Goal: Complete application form: Complete application form

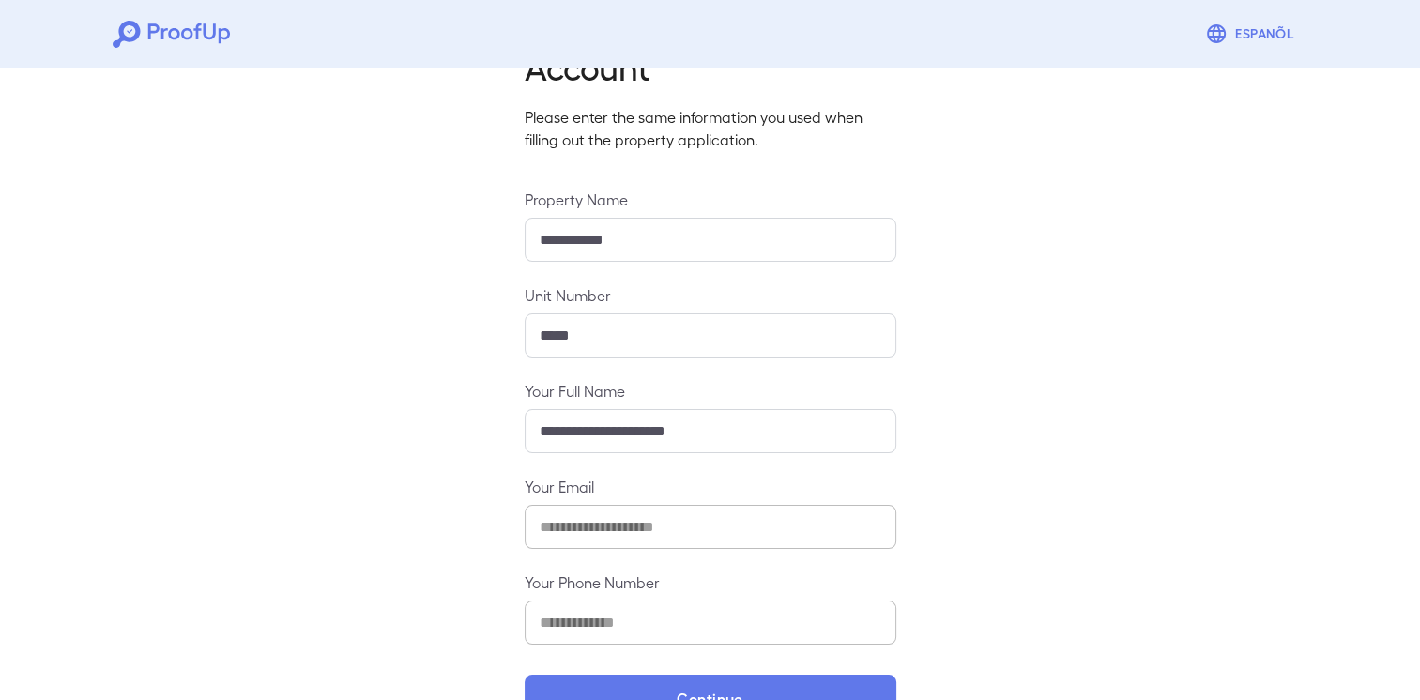
scroll to position [149, 0]
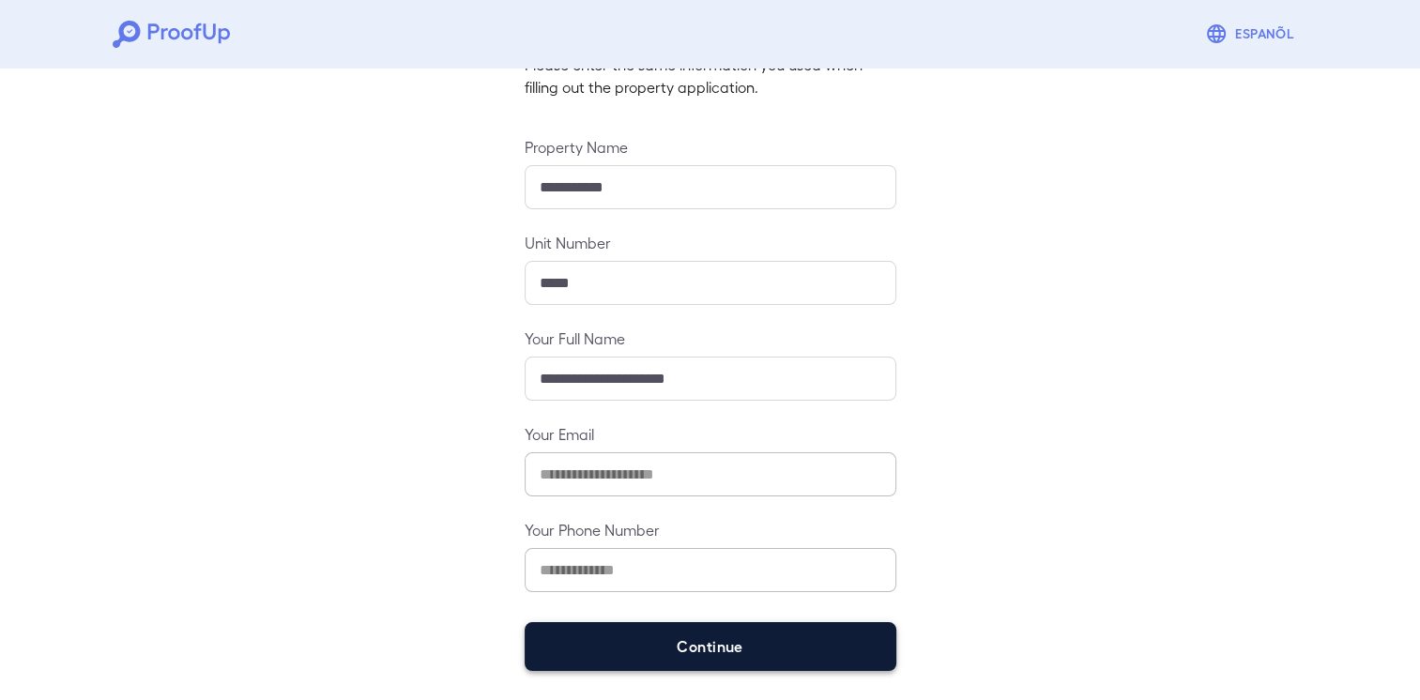
click at [666, 638] on button "Continue" at bounding box center [711, 646] width 372 height 49
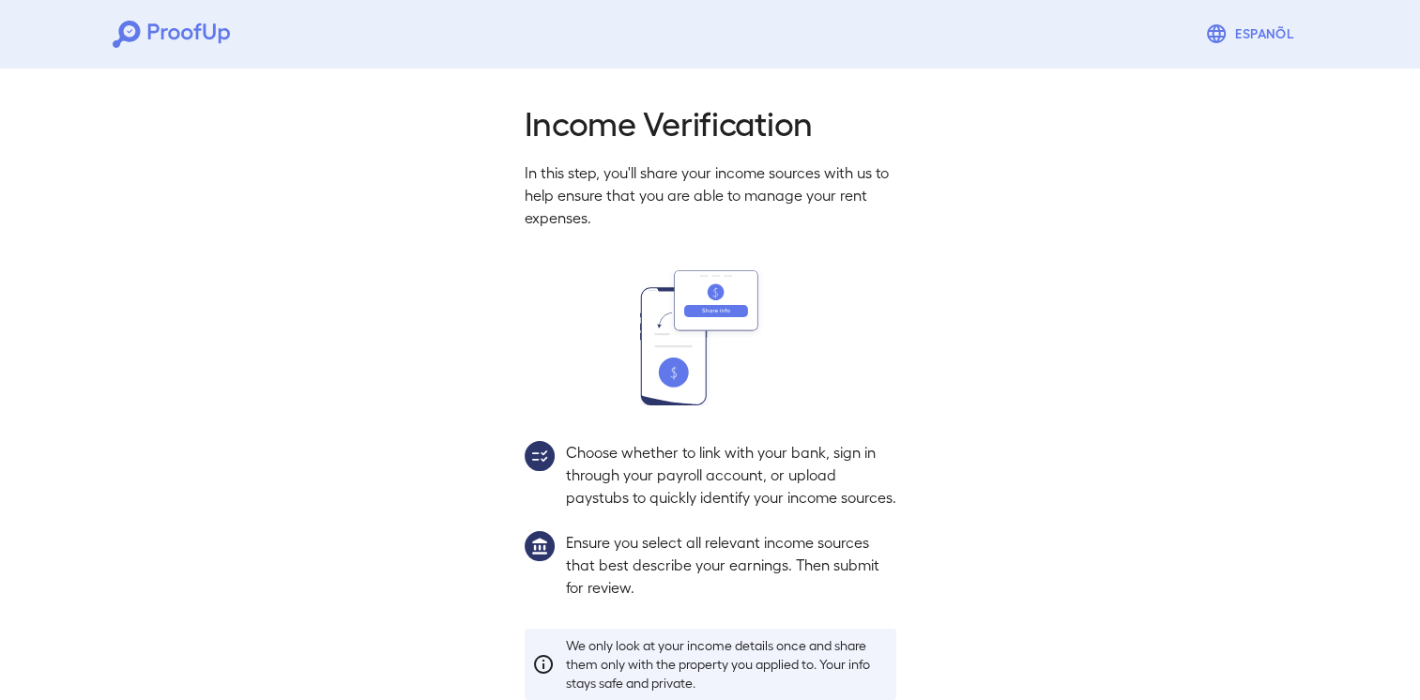
scroll to position [123, 0]
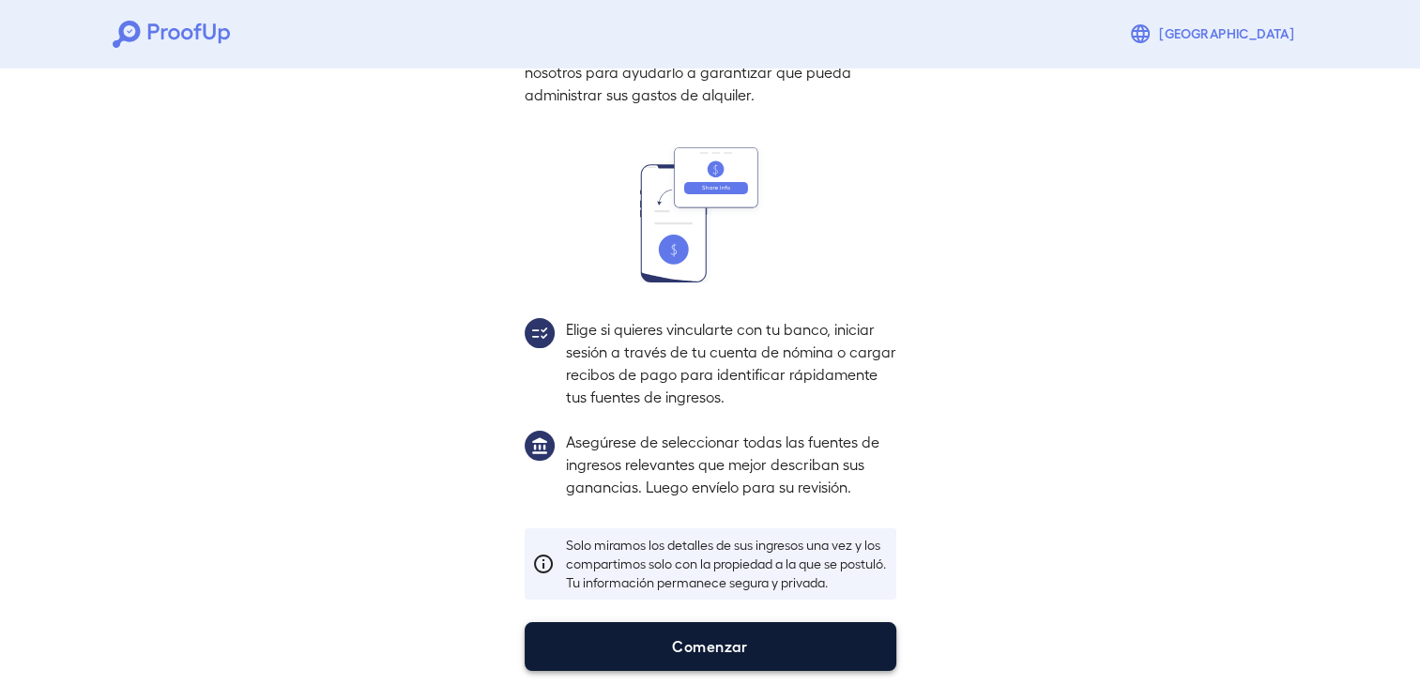
click at [678, 651] on font "Comenzar" at bounding box center [710, 647] width 76 height 23
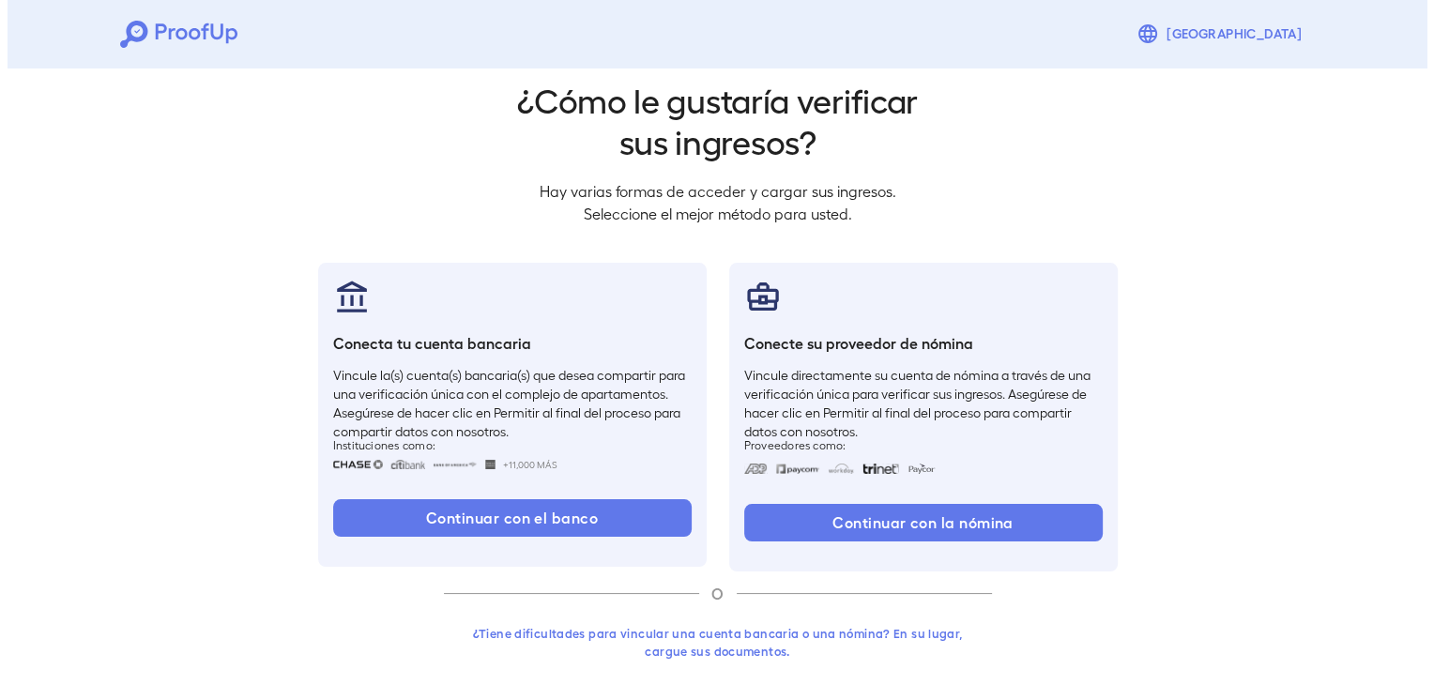
scroll to position [34, 0]
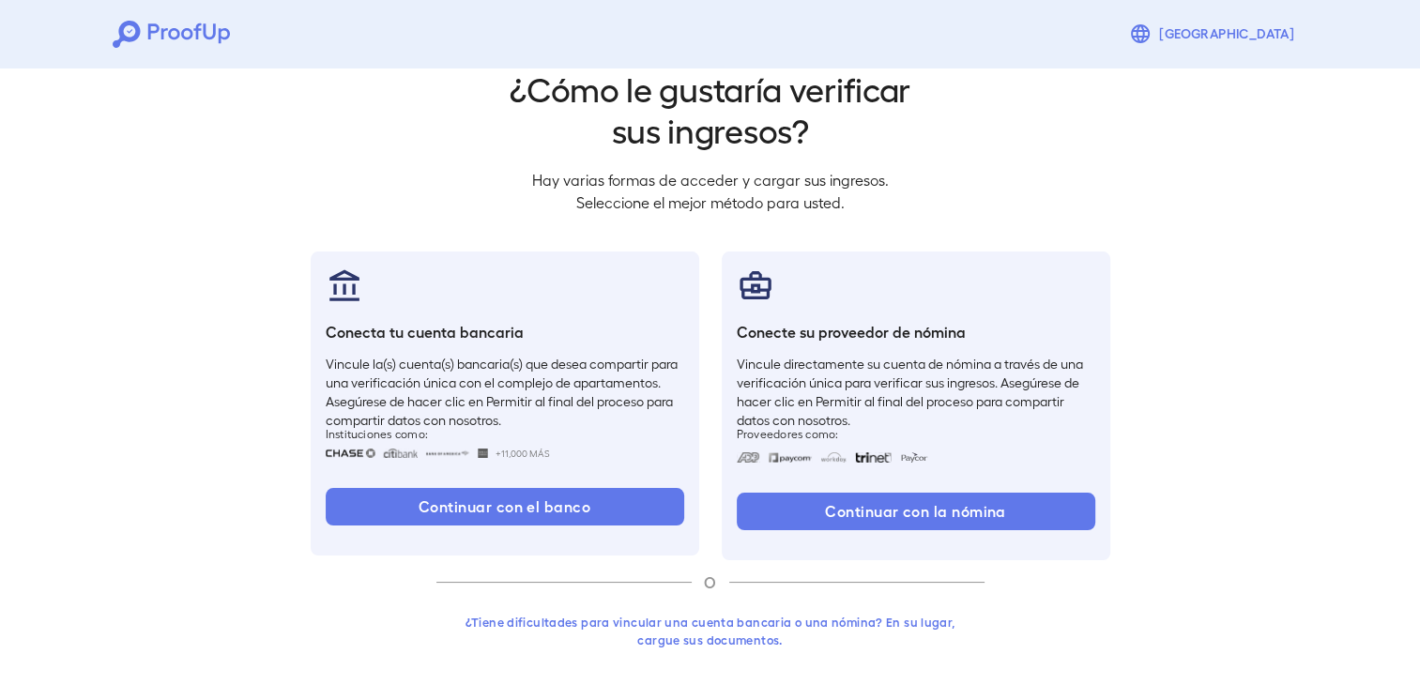
click at [717, 620] on button "¿Tiene dificultades para vincular una cuenta bancaria o una nómina? En su lugar…" at bounding box center [711, 632] width 548 height 52
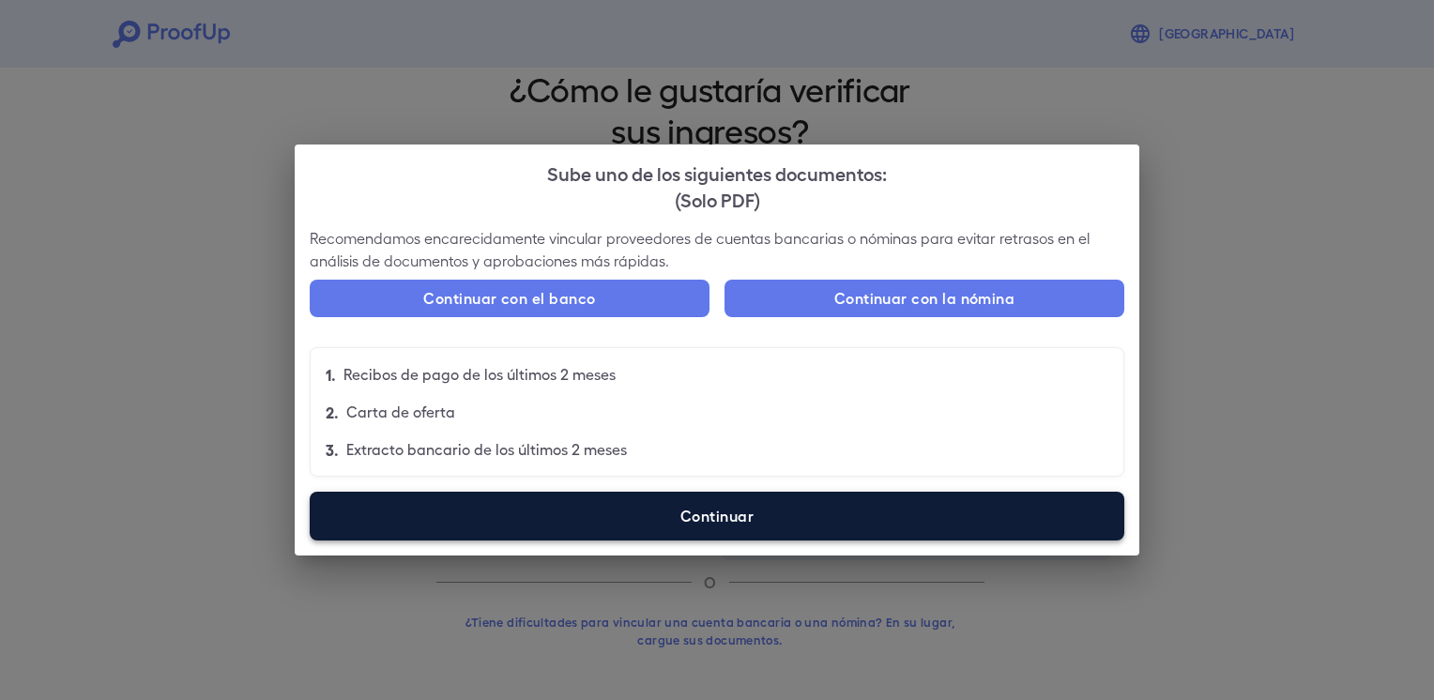
click at [721, 514] on label "Continuar" at bounding box center [717, 516] width 815 height 49
